Goal: Find specific page/section: Find specific page/section

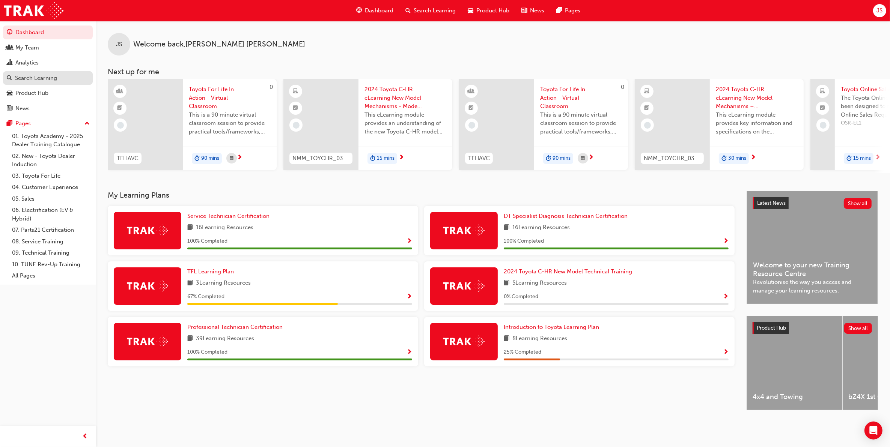
click at [50, 75] on div "Search Learning" at bounding box center [36, 78] width 42 height 9
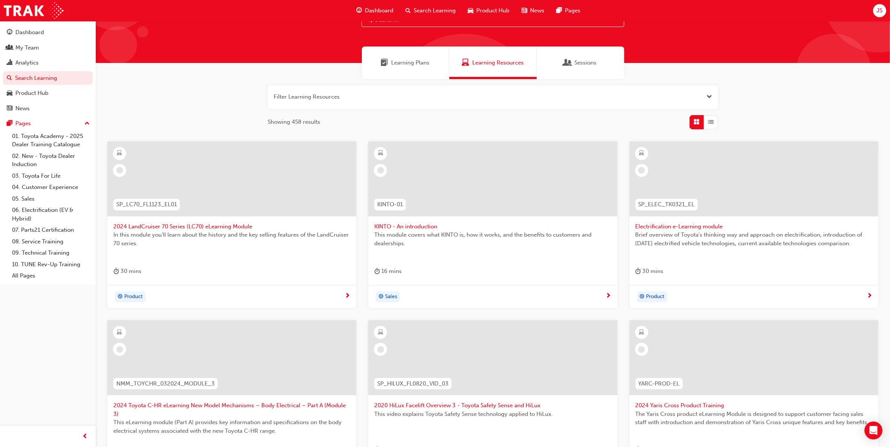
scroll to position [31, 0]
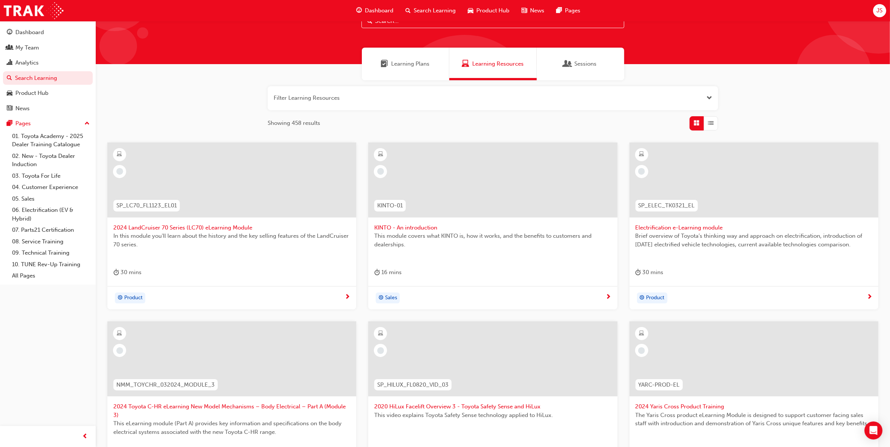
click at [562, 53] on div "Sessions" at bounding box center [579, 64] width 87 height 33
